Goal: Task Accomplishment & Management: Manage account settings

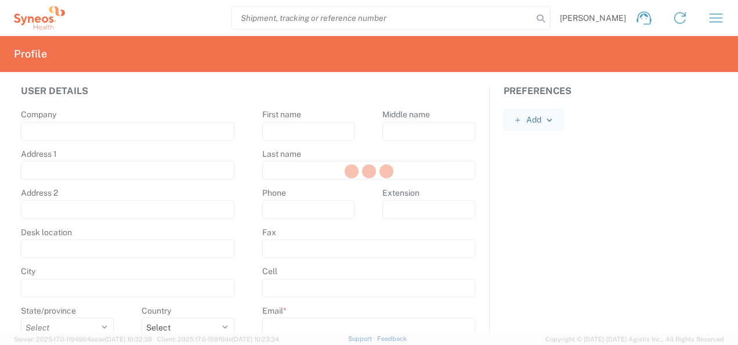
type input "Syneos Health"
type input "[STREET_ADDRESS]"
type input "5th floor, [GEOGRAPHIC_DATA]"
type input "Kyiv"
select select
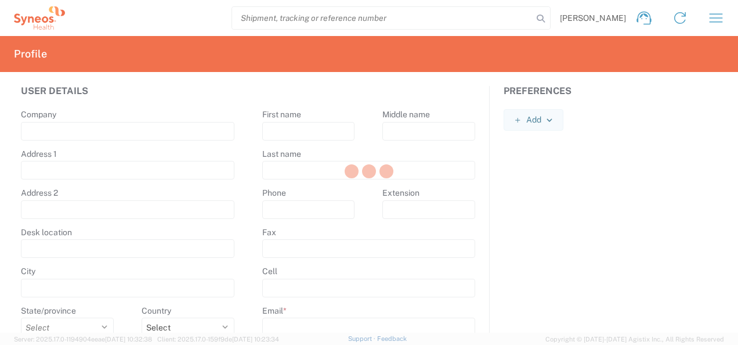
select select "UA"
type input "01032"
select select
type input "Tatiana"
type input "Shumik"
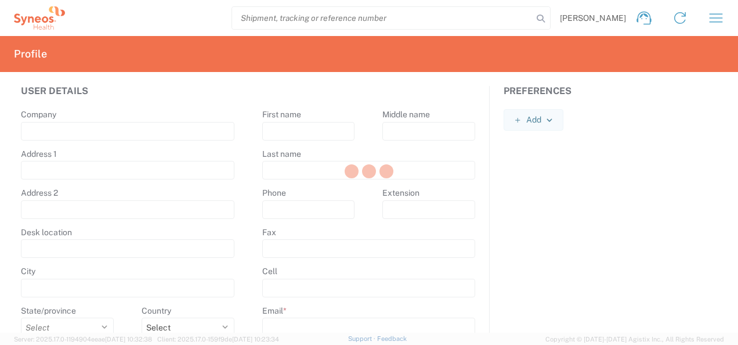
type input "+380754603374"
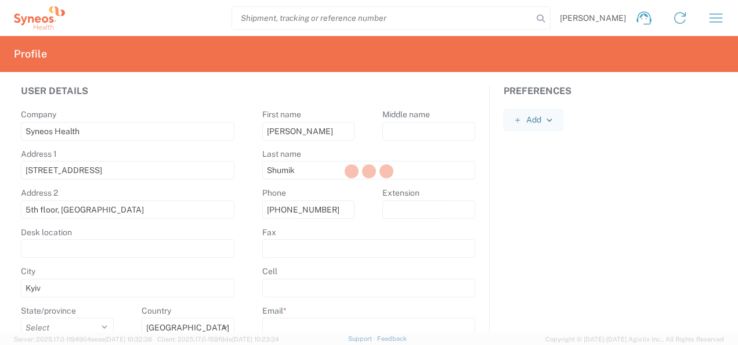
type input "tatiana.shumik@syneoshealth.com"
select select
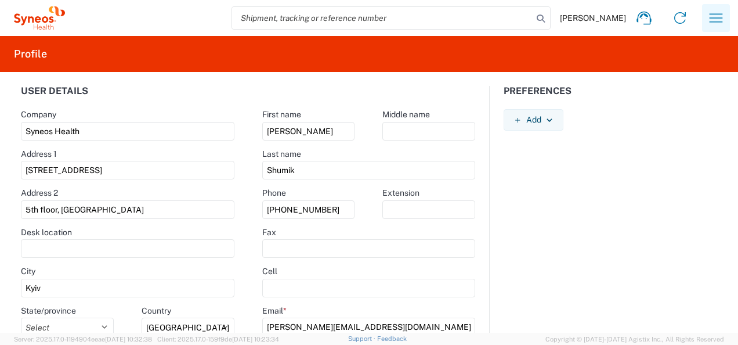
click at [709, 19] on icon "button" at bounding box center [716, 18] width 19 height 19
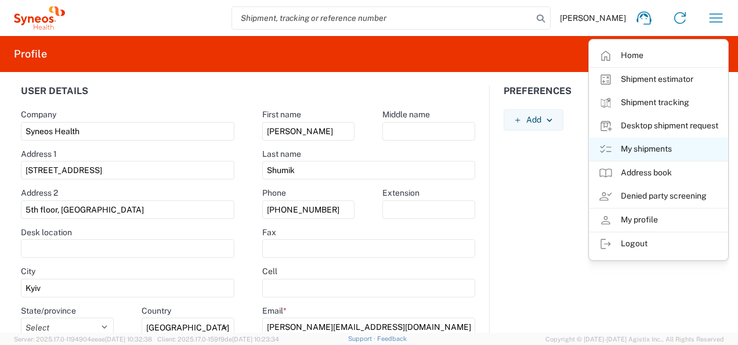
click at [662, 147] on link "My shipments" at bounding box center [659, 149] width 138 height 23
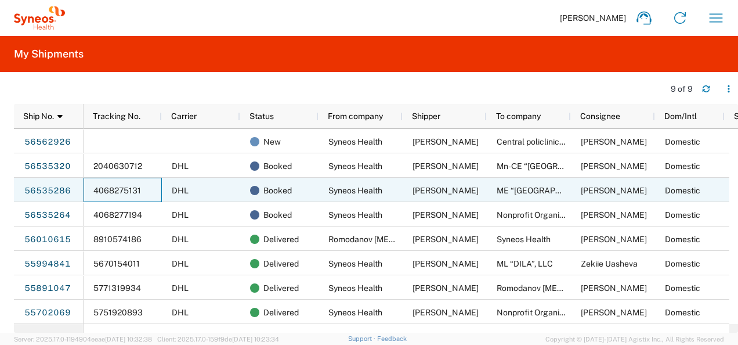
drag, startPoint x: 147, startPoint y: 193, endPoint x: 102, endPoint y: 193, distance: 45.3
click at [102, 193] on div "4068275131" at bounding box center [123, 190] width 78 height 24
drag, startPoint x: 91, startPoint y: 189, endPoint x: 144, endPoint y: 189, distance: 53.4
click at [143, 189] on div "4068275131" at bounding box center [123, 190] width 78 height 24
